Goal: Information Seeking & Learning: Learn about a topic

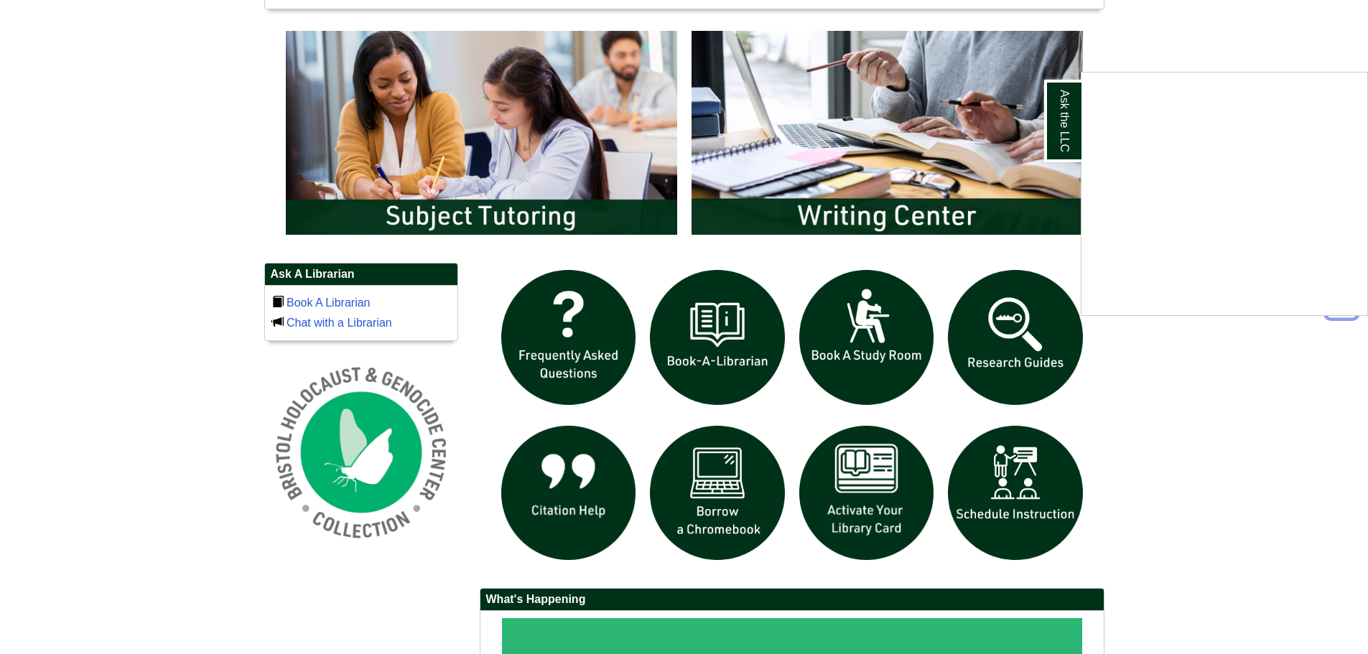
scroll to position [934, 0]
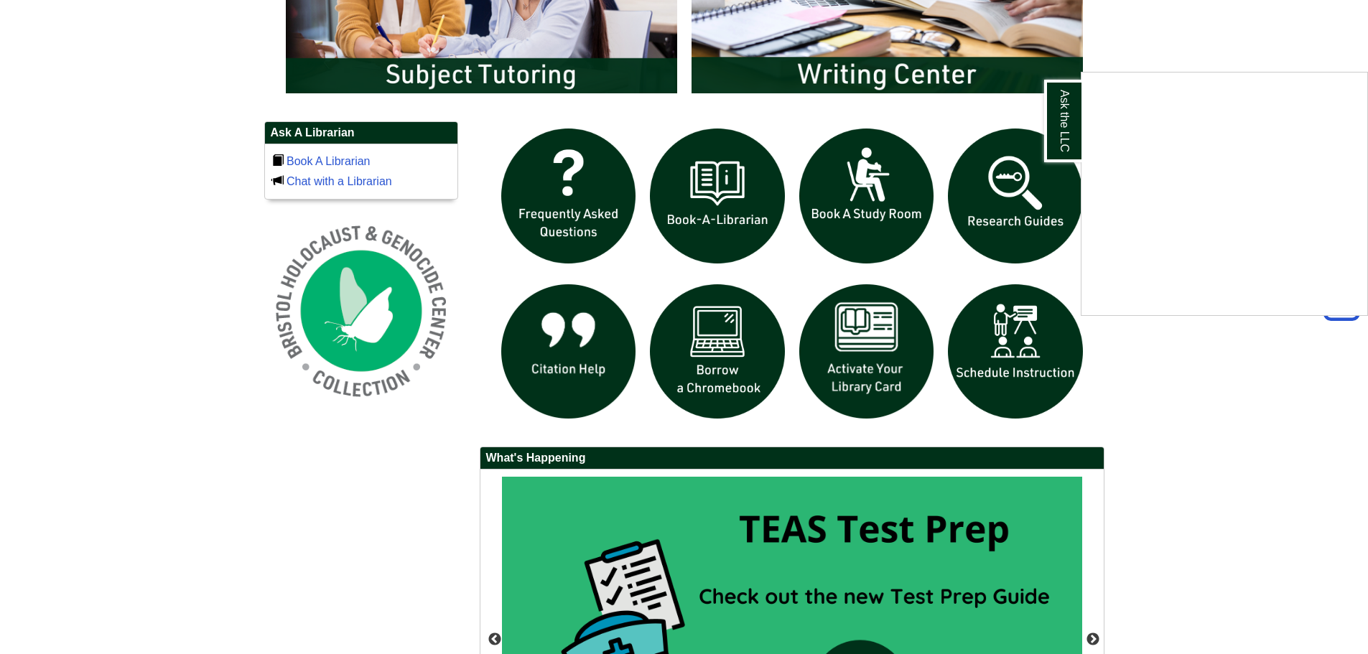
drag, startPoint x: 346, startPoint y: 154, endPoint x: 336, endPoint y: 159, distance: 11.2
drag, startPoint x: 336, startPoint y: 159, endPoint x: 245, endPoint y: 176, distance: 92.8
click at [239, 175] on div "Ask the LLC" at bounding box center [684, 327] width 1368 height 654
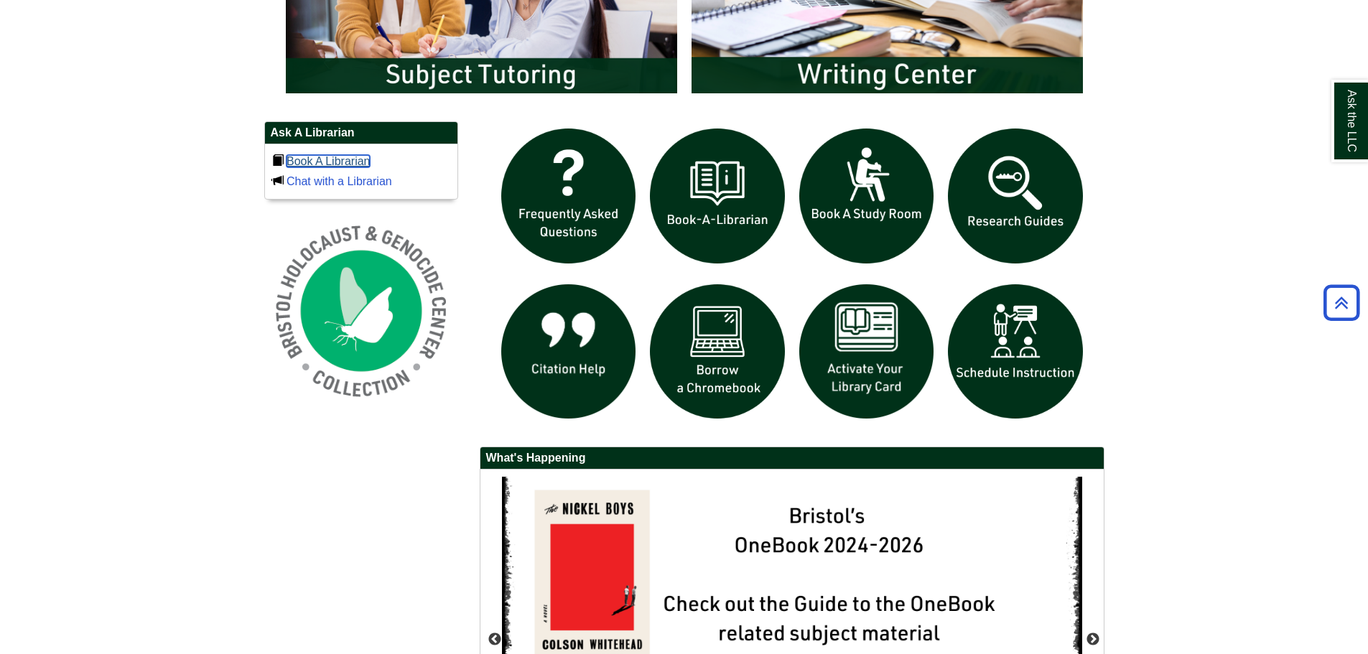
click at [323, 162] on link "Book A Librarian" at bounding box center [329, 161] width 84 height 12
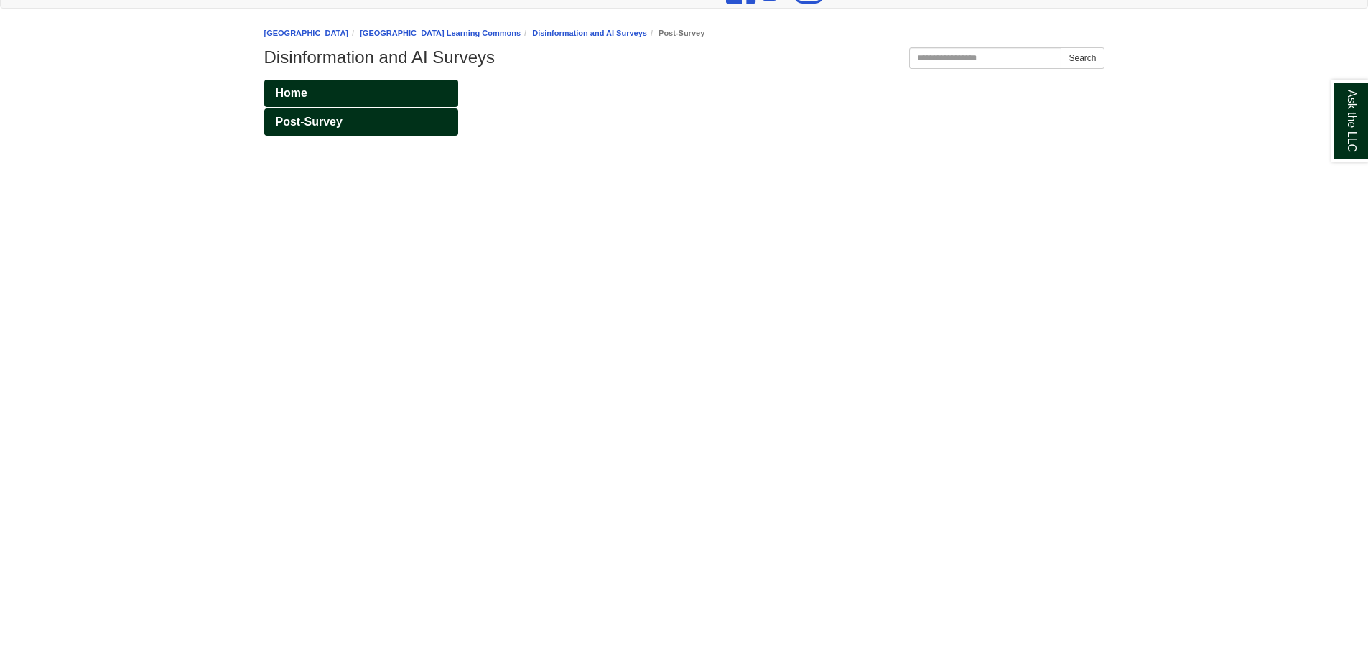
scroll to position [216, 0]
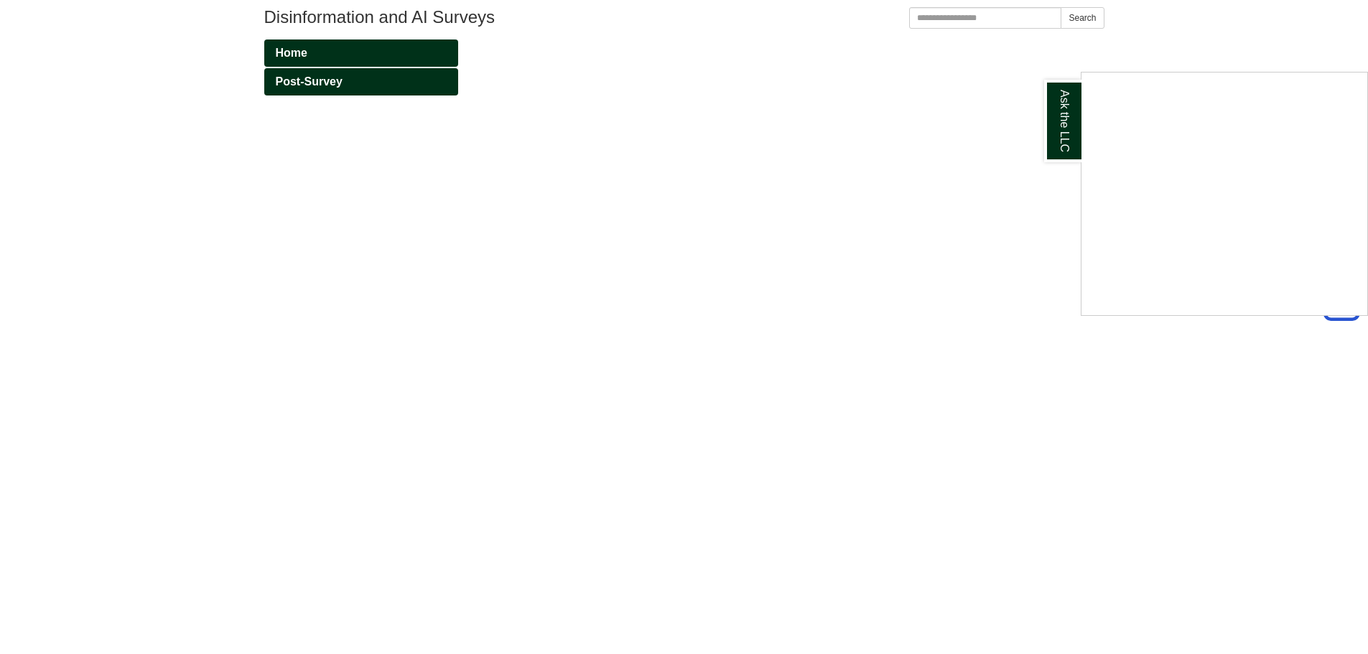
click at [565, 310] on div "Ask the LLC" at bounding box center [684, 327] width 1368 height 654
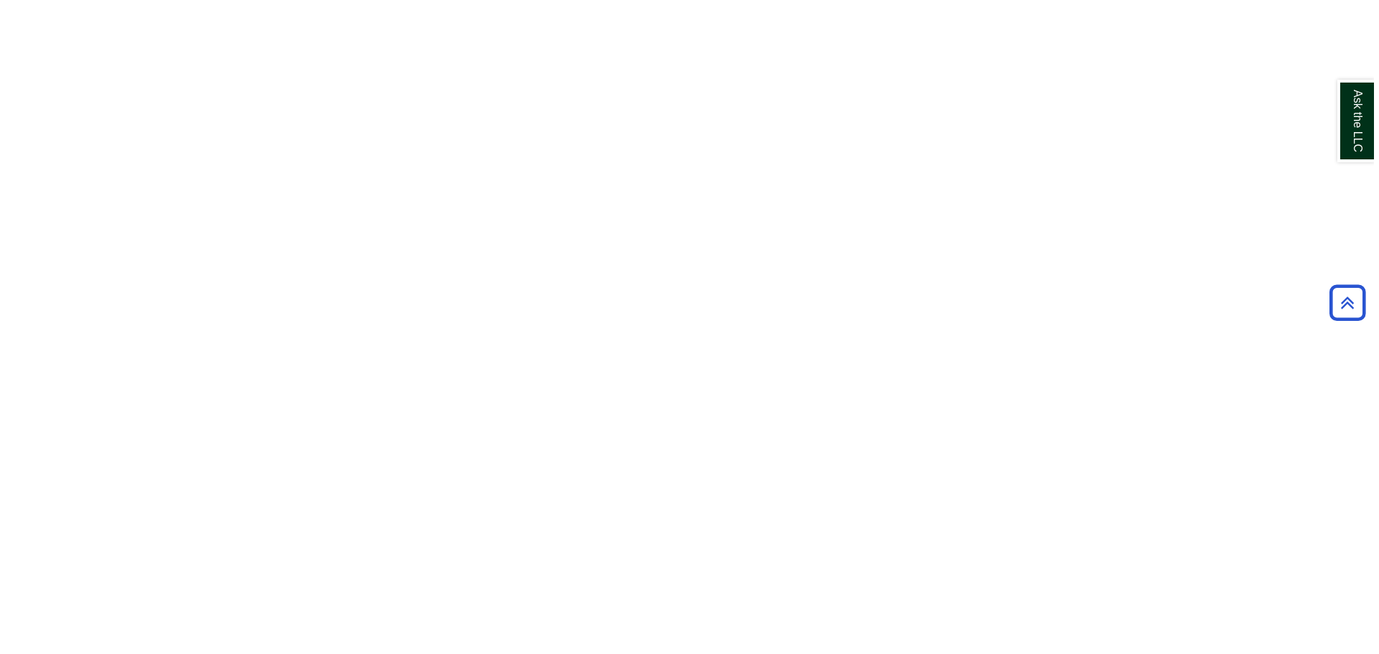
scroll to position [0, 0]
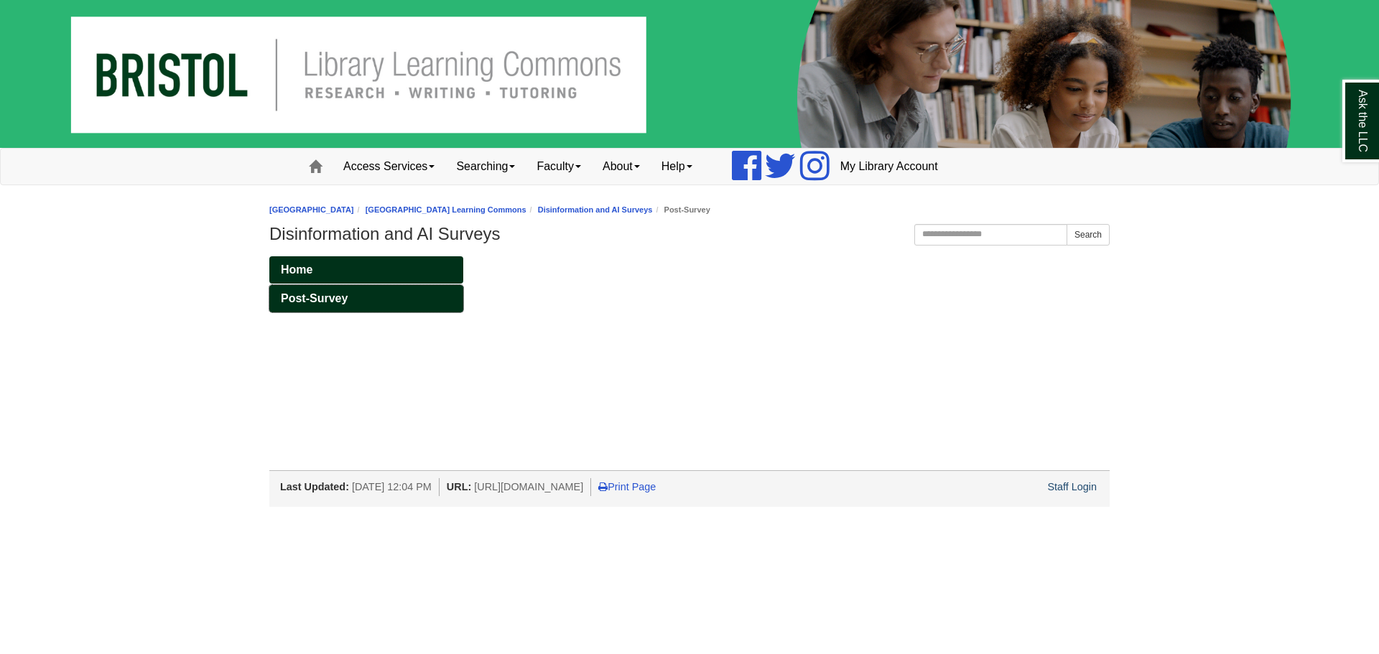
click at [413, 293] on link "Post-Survey" at bounding box center [366, 298] width 194 height 27
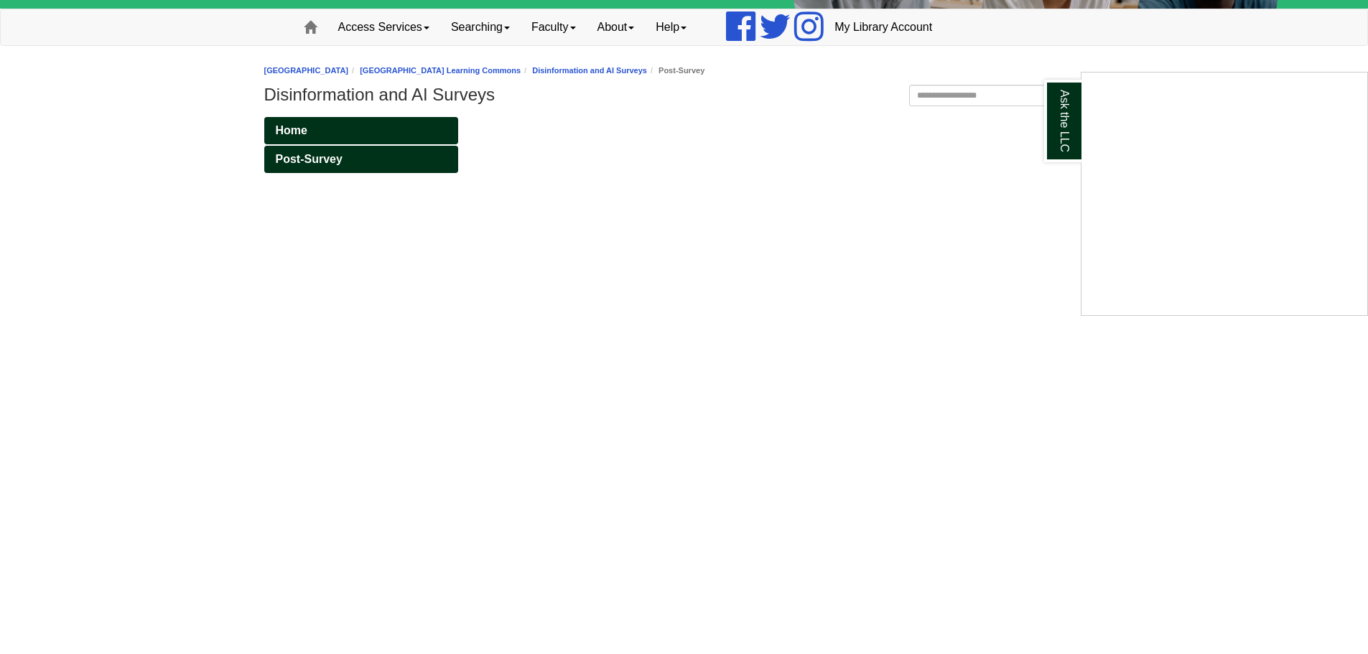
scroll to position [144, 0]
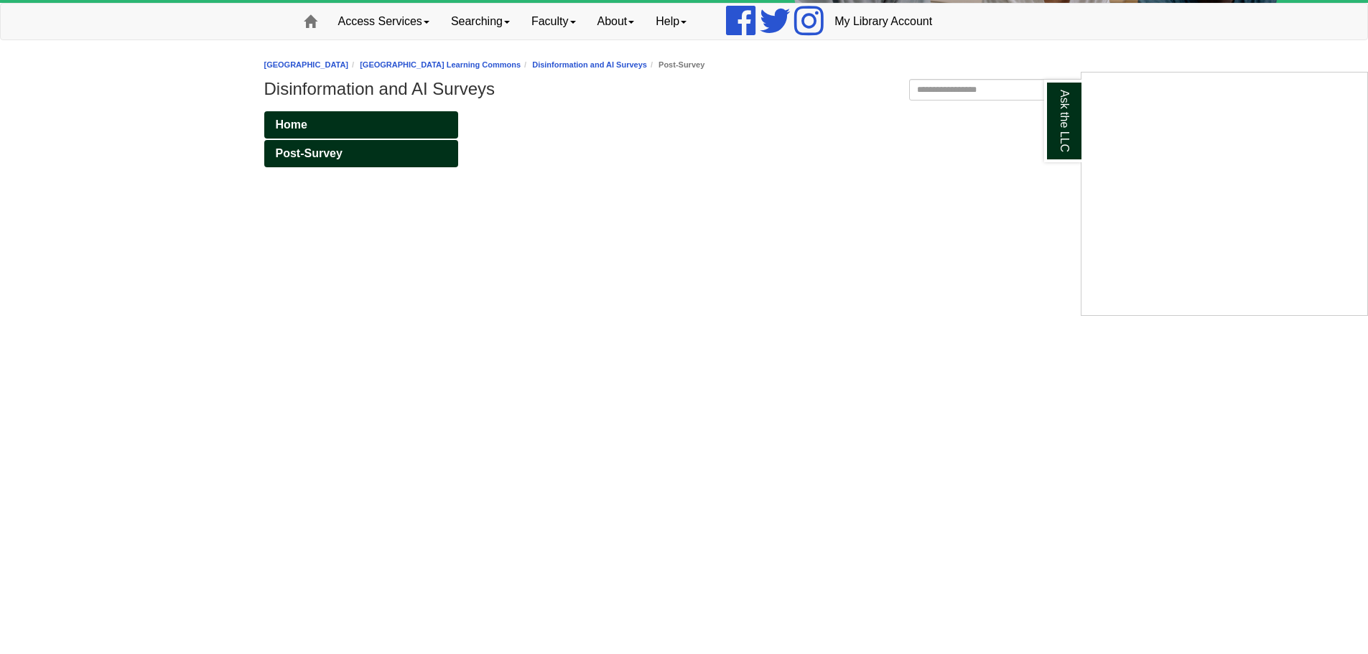
click at [552, 406] on div "Ask the LLC" at bounding box center [684, 327] width 1368 height 654
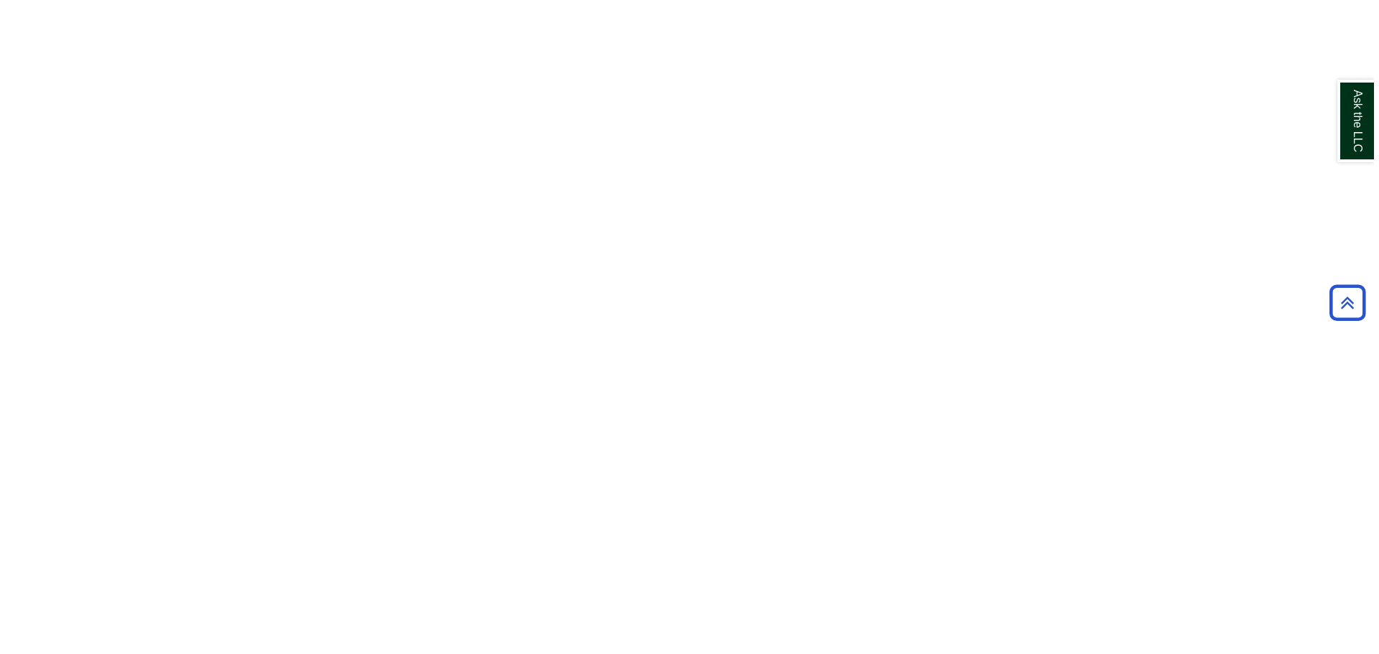
scroll to position [0, 0]
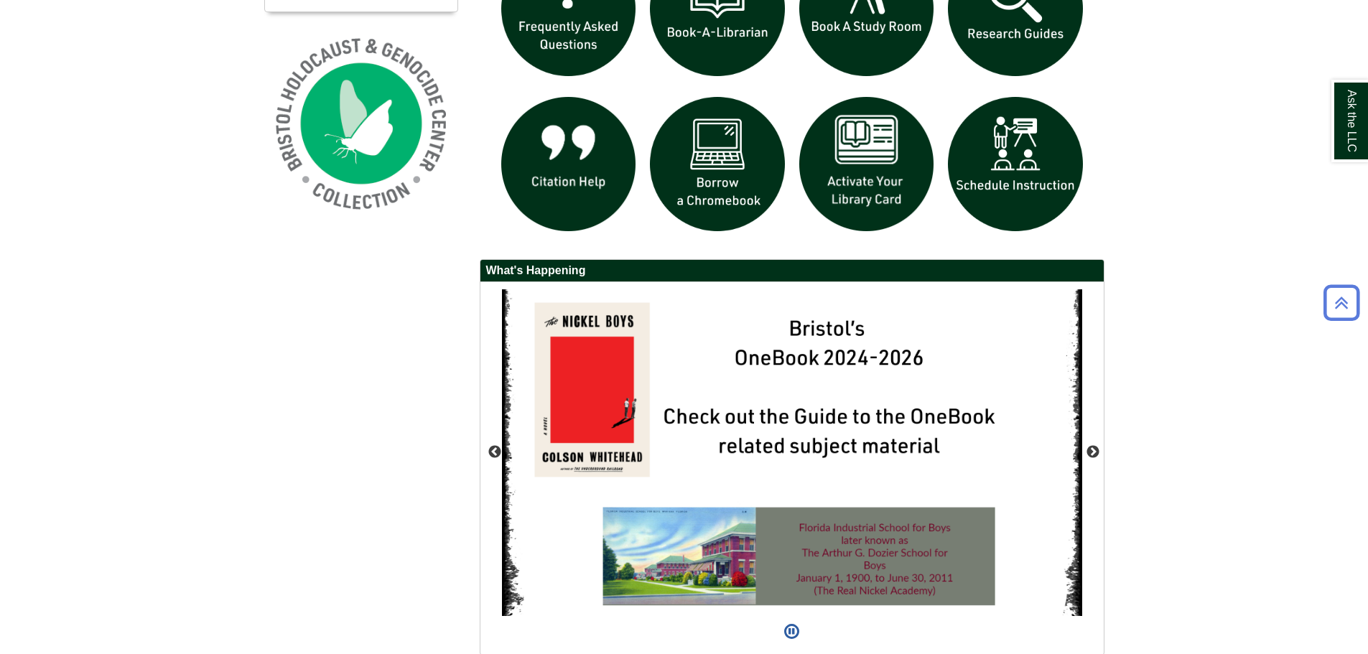
scroll to position [1182, 0]
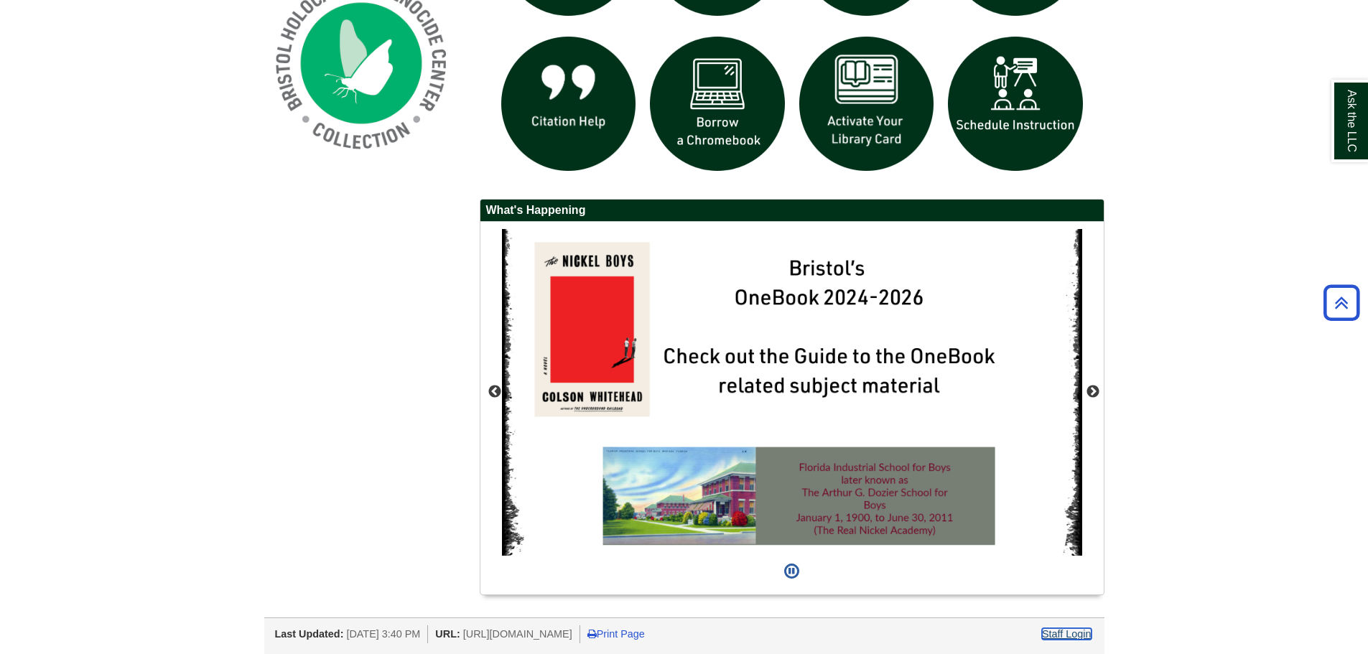
click at [1073, 639] on link "Staff Login" at bounding box center [1067, 634] width 50 height 11
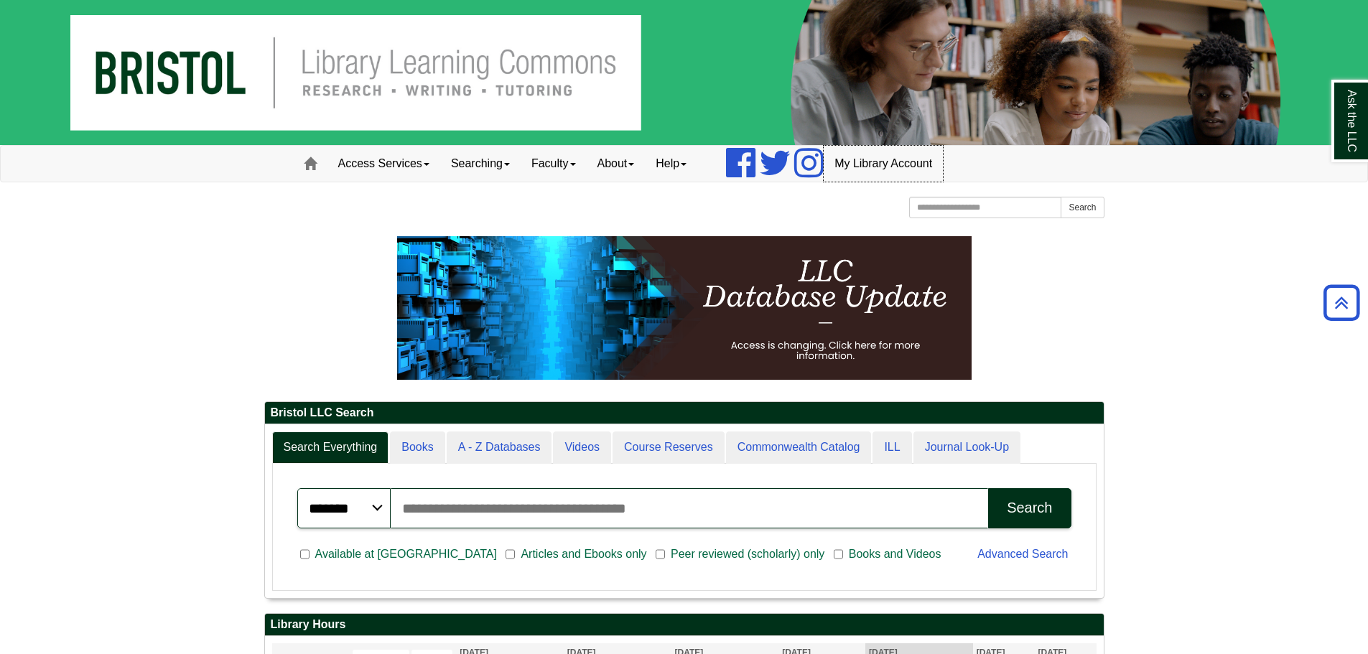
scroll to position [173, 839]
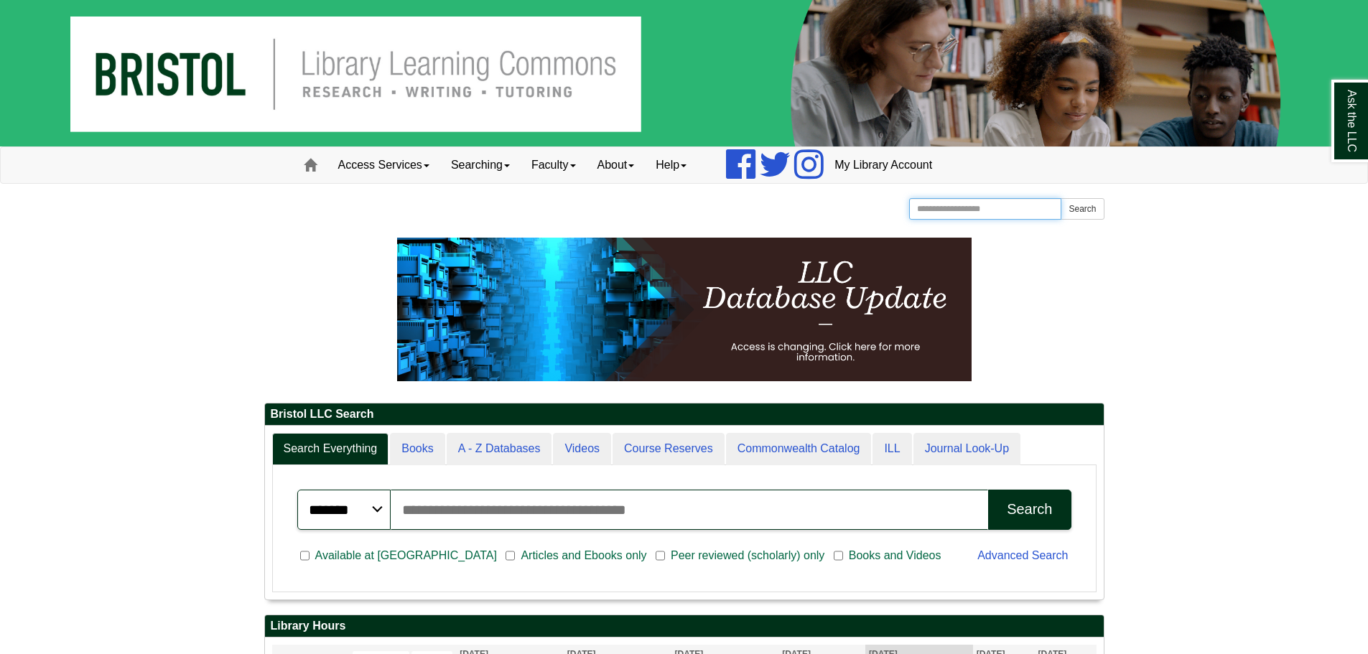
click at [970, 210] on input "Search the Website" at bounding box center [985, 209] width 153 height 22
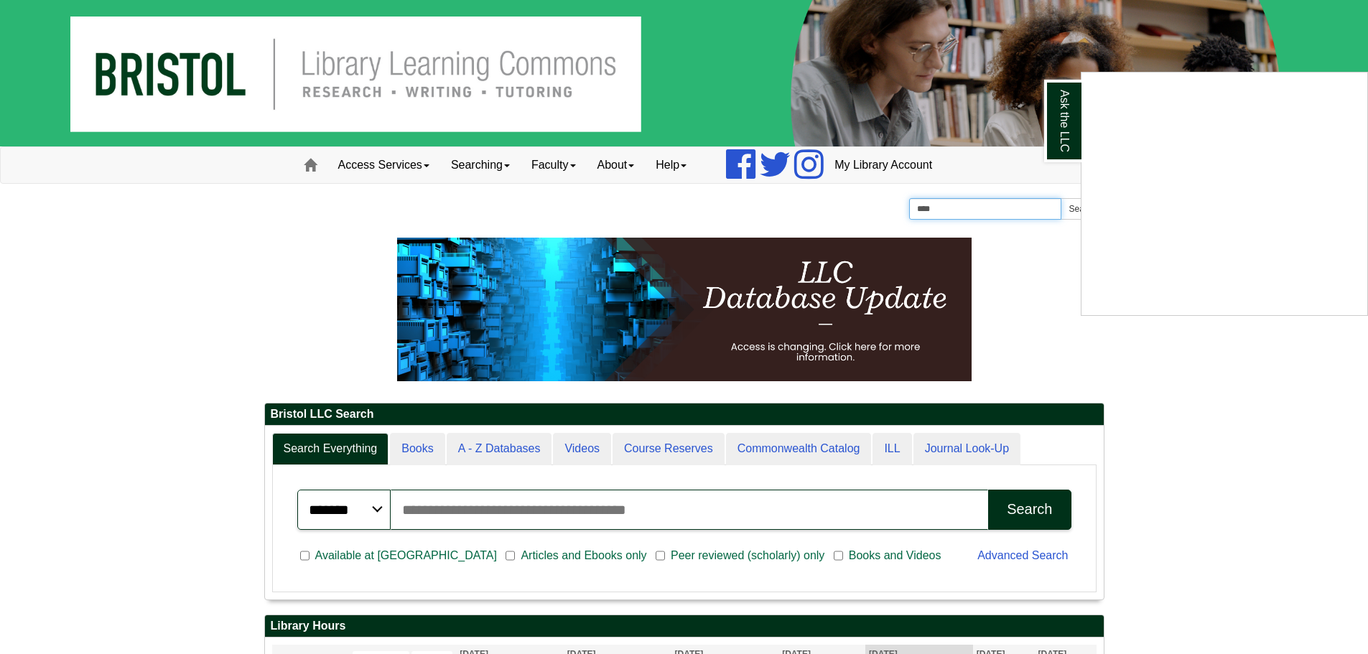
type input "****"
click at [1061, 198] on button "Search" at bounding box center [1082, 209] width 43 height 22
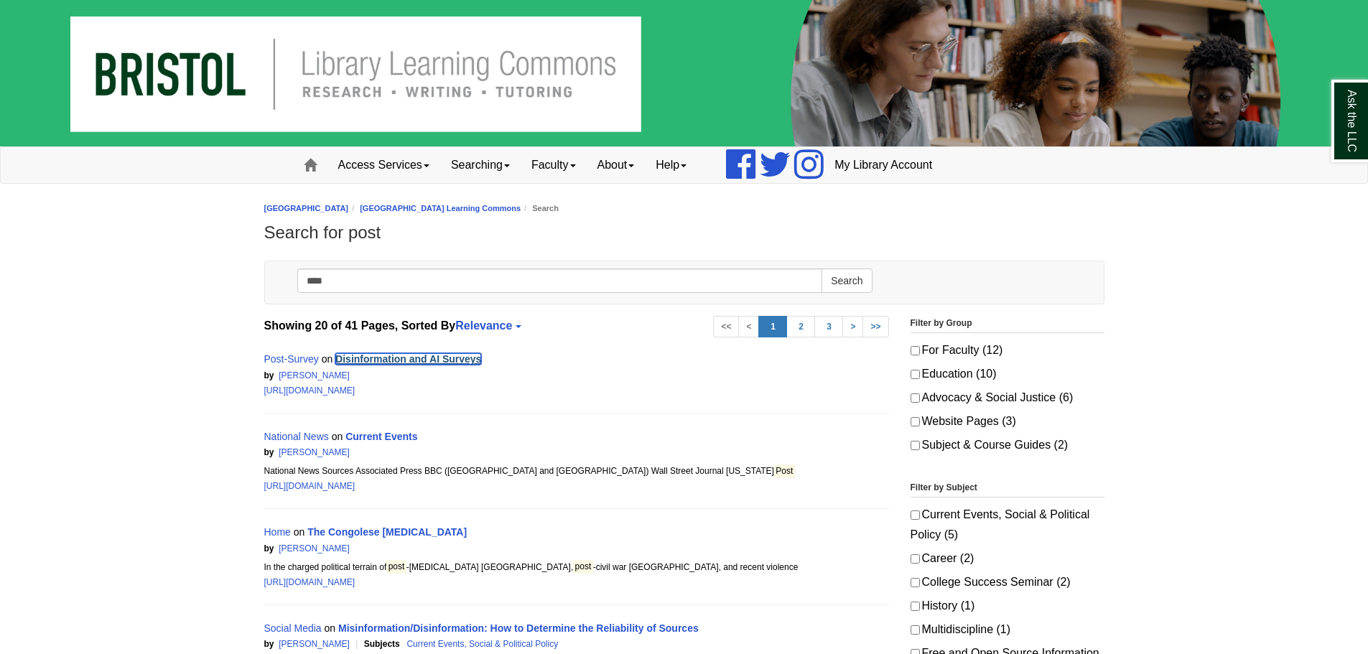
click at [429, 355] on link "Disinformation and AI Surveys" at bounding box center [408, 358] width 146 height 11
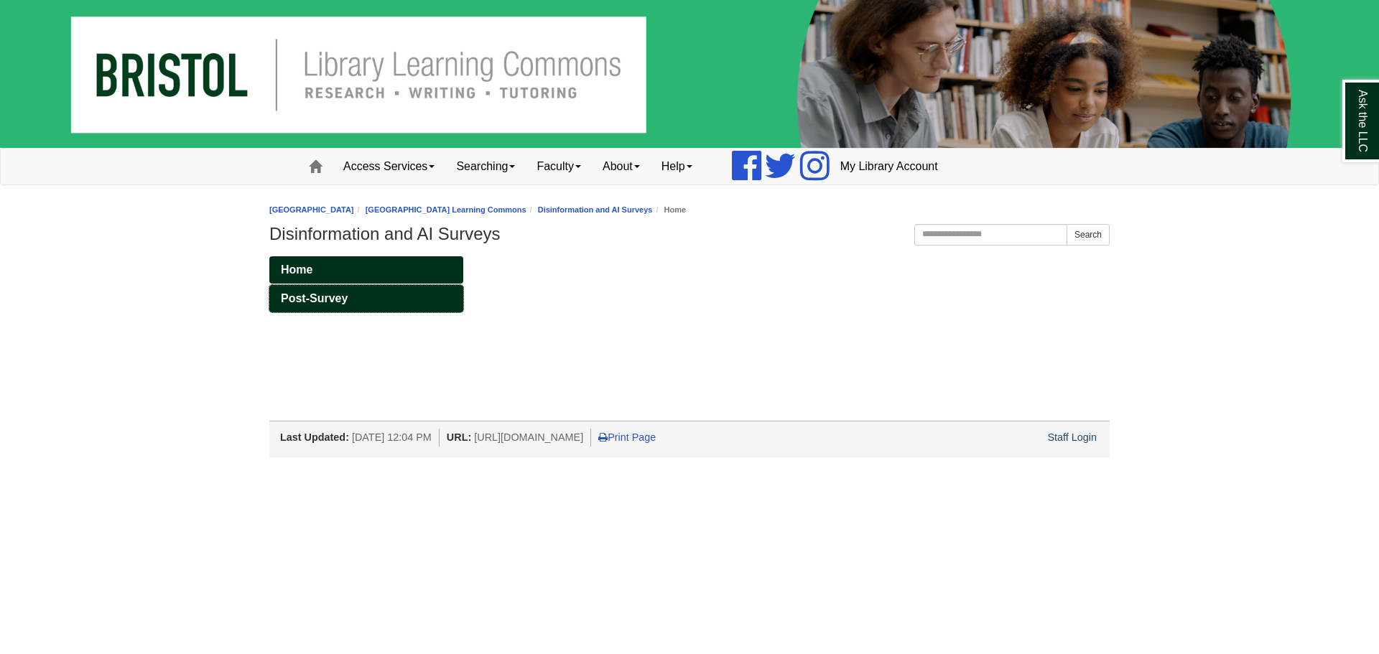
click at [405, 305] on link "Post-Survey" at bounding box center [366, 298] width 194 height 27
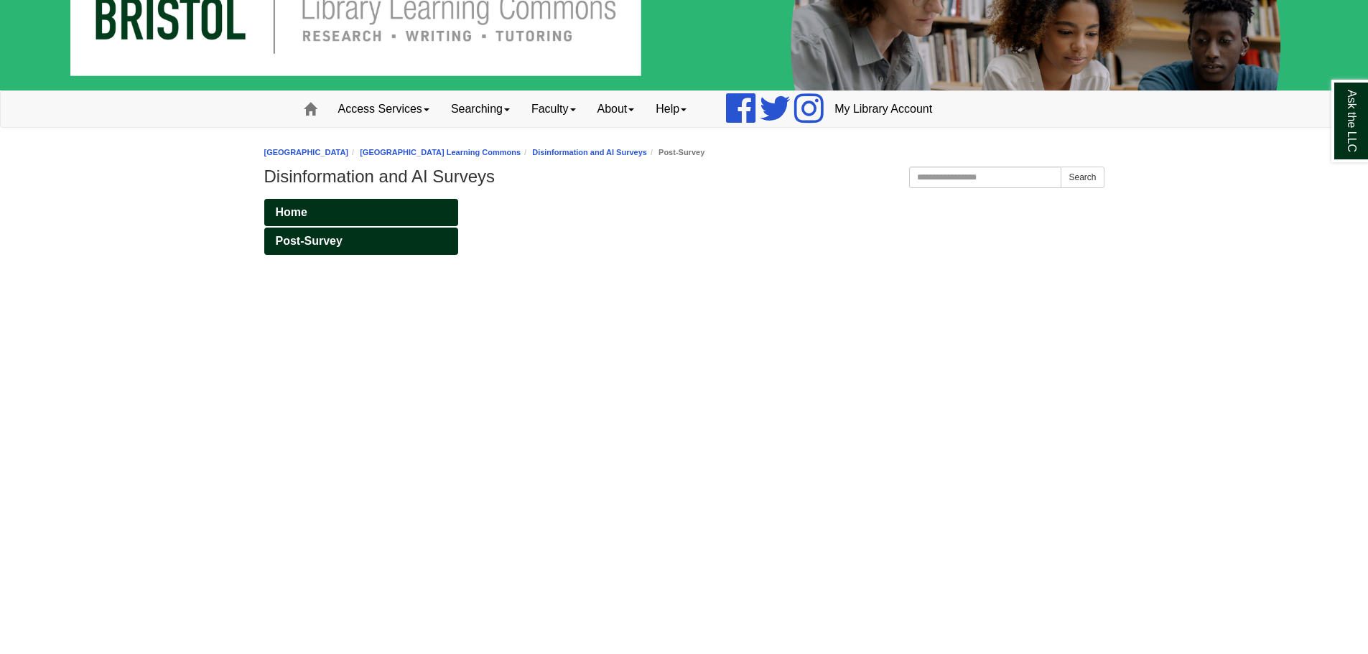
scroll to position [144, 0]
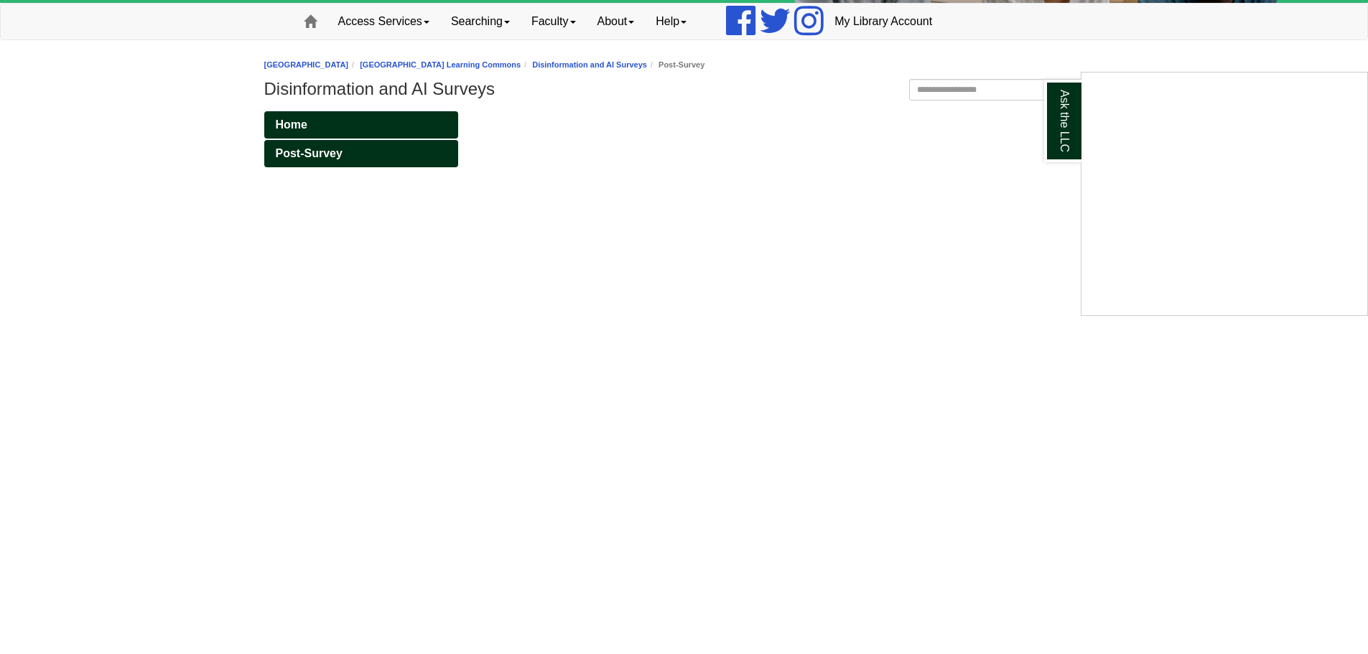
click at [544, 421] on div "Ask the LLC" at bounding box center [684, 327] width 1368 height 654
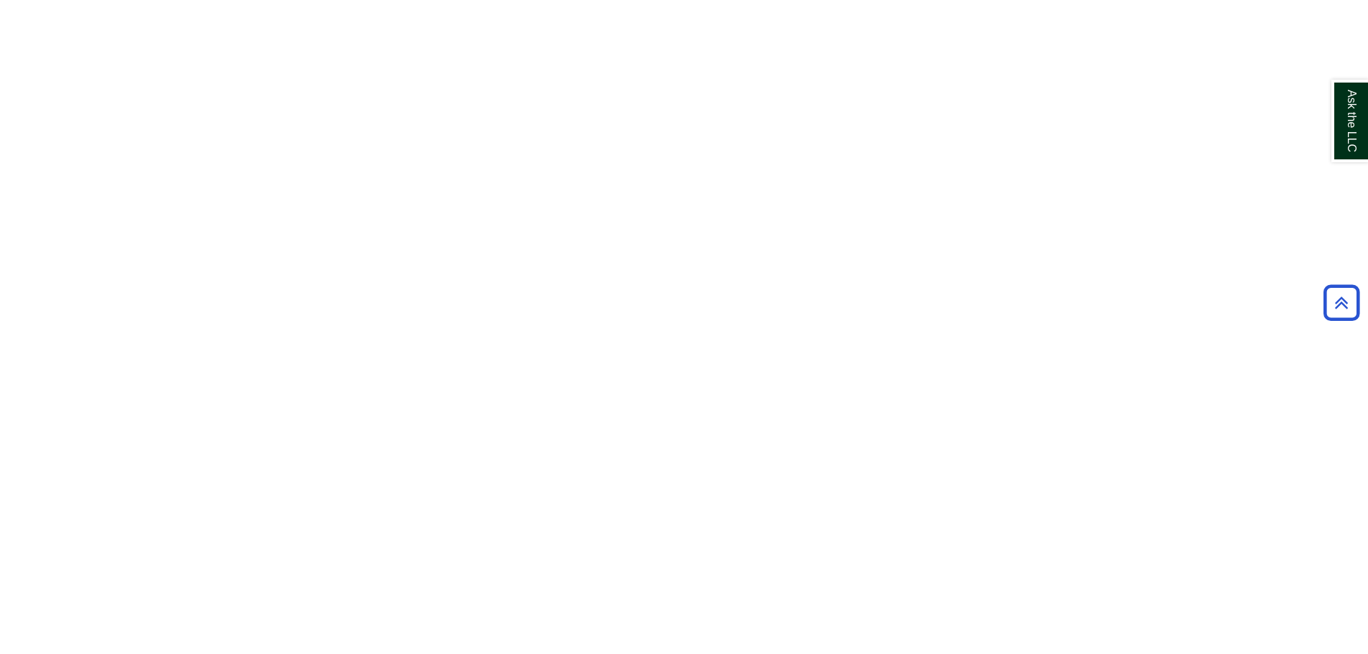
scroll to position [292, 0]
drag, startPoint x: 544, startPoint y: 421, endPoint x: 1142, endPoint y: 246, distance: 623.3
click at [1142, 246] on body "Skip to Main Content Toggle navigation Home Access Services Access Services Pol…" at bounding box center [684, 352] width 1368 height 1289
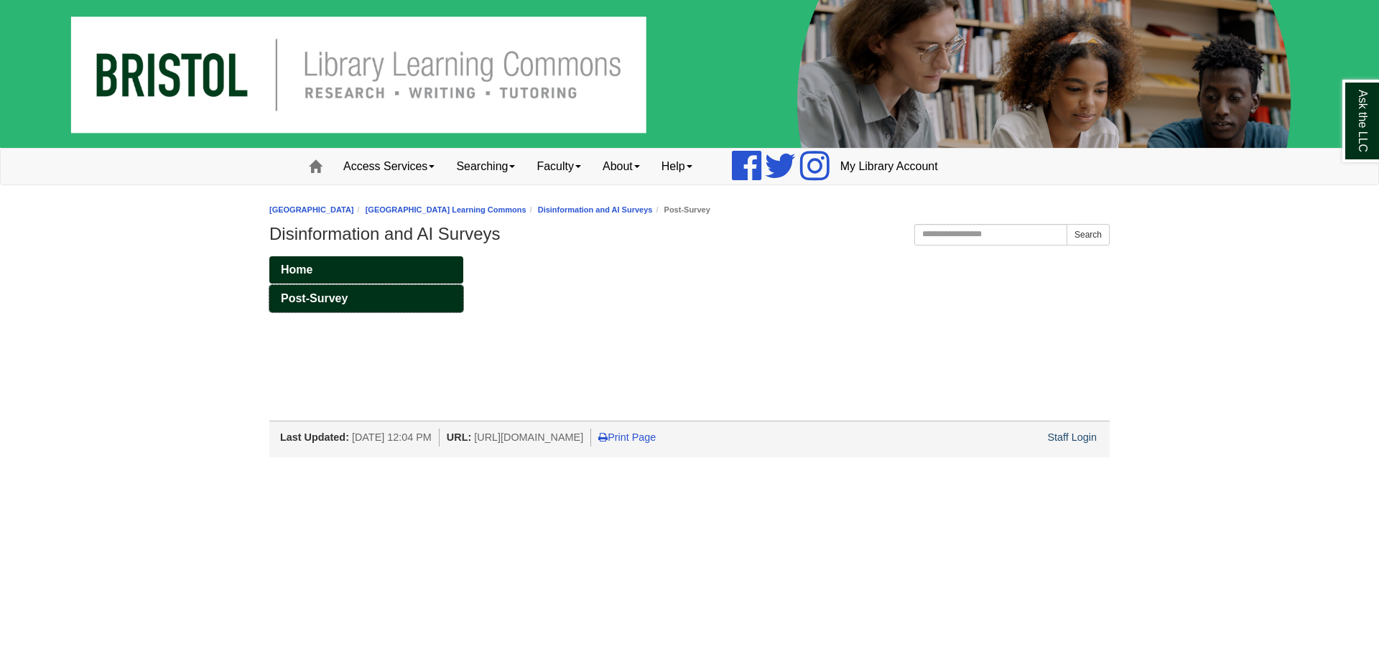
click at [374, 300] on link "Post-Survey" at bounding box center [366, 298] width 194 height 27
click at [374, 264] on link "Home" at bounding box center [366, 269] width 194 height 27
